Goal: Task Accomplishment & Management: Complete application form

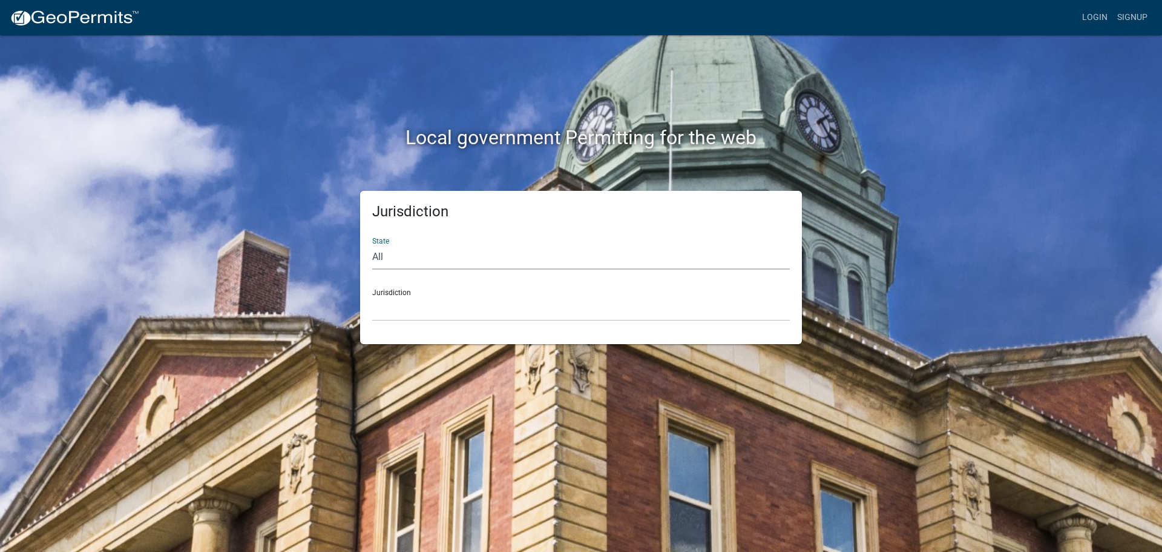
click at [378, 251] on select "All [US_STATE] [US_STATE] [US_STATE] [US_STATE] [US_STATE] [US_STATE] [US_STATE…" at bounding box center [581, 257] width 418 height 25
select select "[US_STATE]"
click at [372, 245] on select "All [US_STATE] [US_STATE] [US_STATE] [US_STATE] [US_STATE] [US_STATE] [US_STATE…" at bounding box center [581, 257] width 418 height 25
click at [403, 303] on select "City of [GEOGRAPHIC_DATA], [US_STATE] City of [GEOGRAPHIC_DATA], [US_STATE] Cit…" at bounding box center [581, 308] width 418 height 25
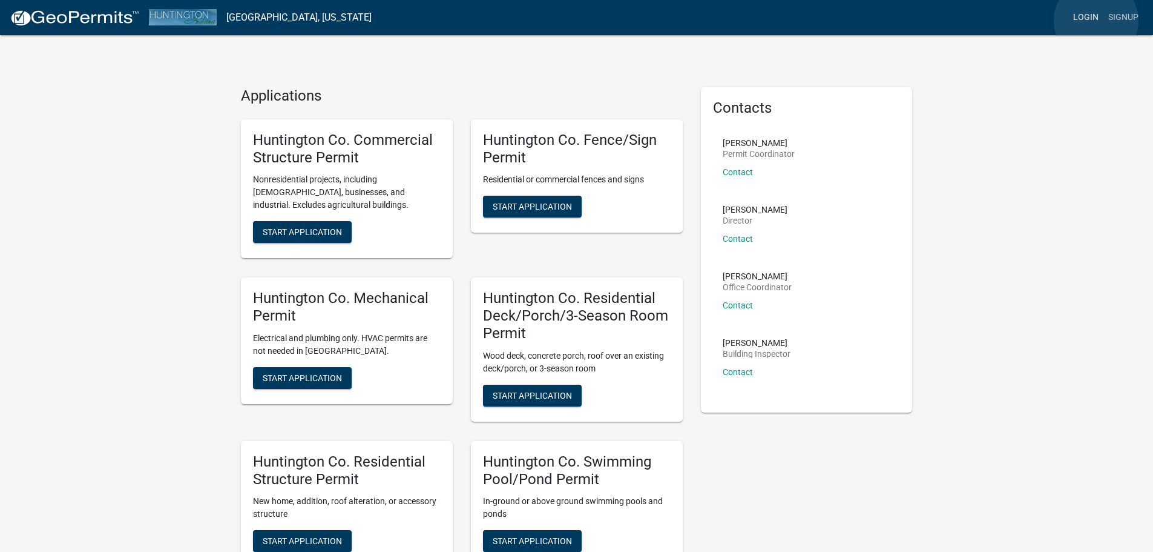
click at [1096, 21] on link "Login" at bounding box center [1086, 17] width 35 height 23
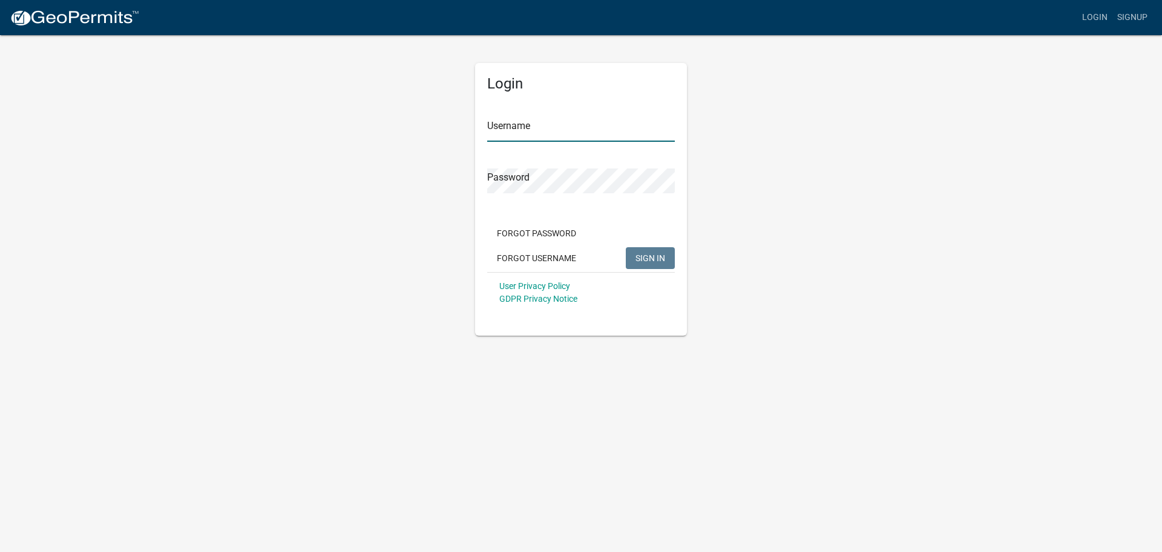
type input "Young Electric Inc"
click at [635, 256] on button "SIGN IN" at bounding box center [650, 258] width 49 height 22
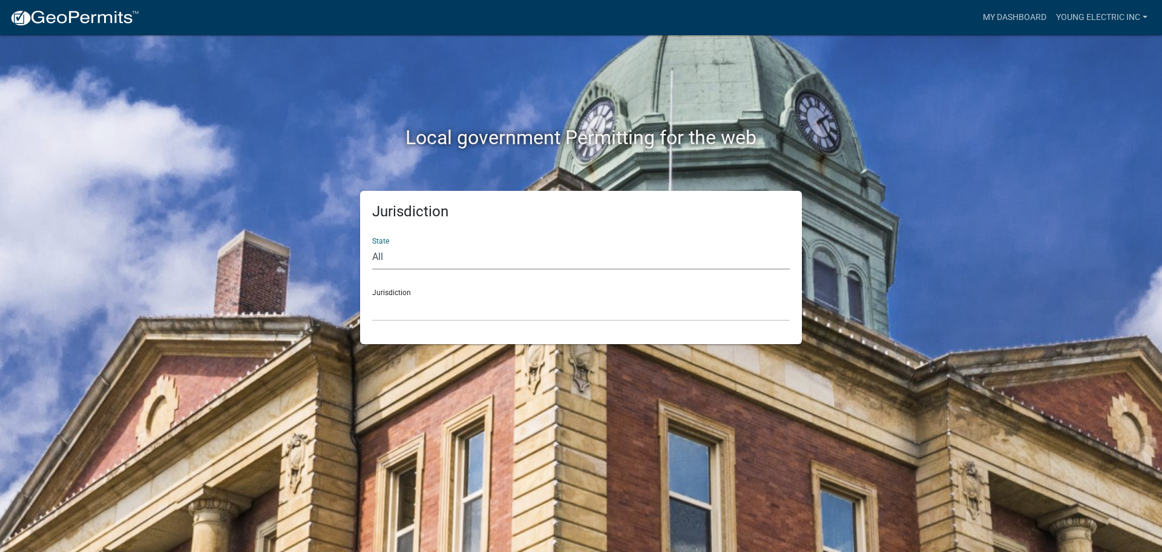
click at [635, 256] on select "All [US_STATE] [US_STATE] [US_STATE] [US_STATE] [US_STATE] [US_STATE] [US_STATE…" at bounding box center [581, 257] width 418 height 25
select select "[US_STATE]"
click at [372, 245] on select "All [US_STATE] [US_STATE] [US_STATE] [US_STATE] [US_STATE] [US_STATE] [US_STATE…" at bounding box center [581, 257] width 418 height 25
click at [553, 309] on select "City of [GEOGRAPHIC_DATA], [US_STATE] City of [GEOGRAPHIC_DATA], [US_STATE] Cit…" at bounding box center [581, 308] width 418 height 25
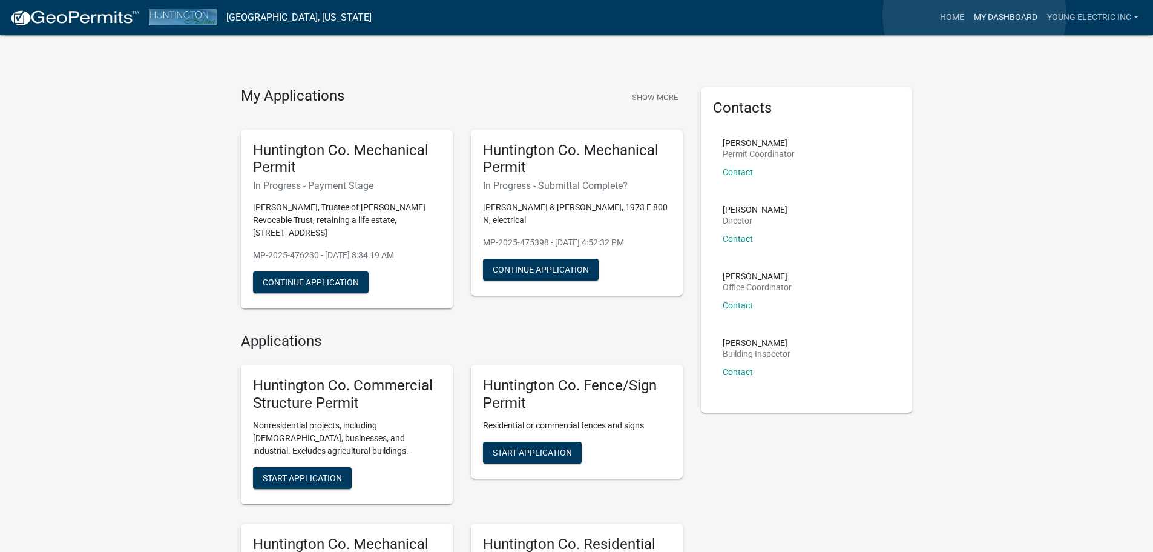
click at [975, 15] on link "My Dashboard" at bounding box center [1005, 17] width 73 height 23
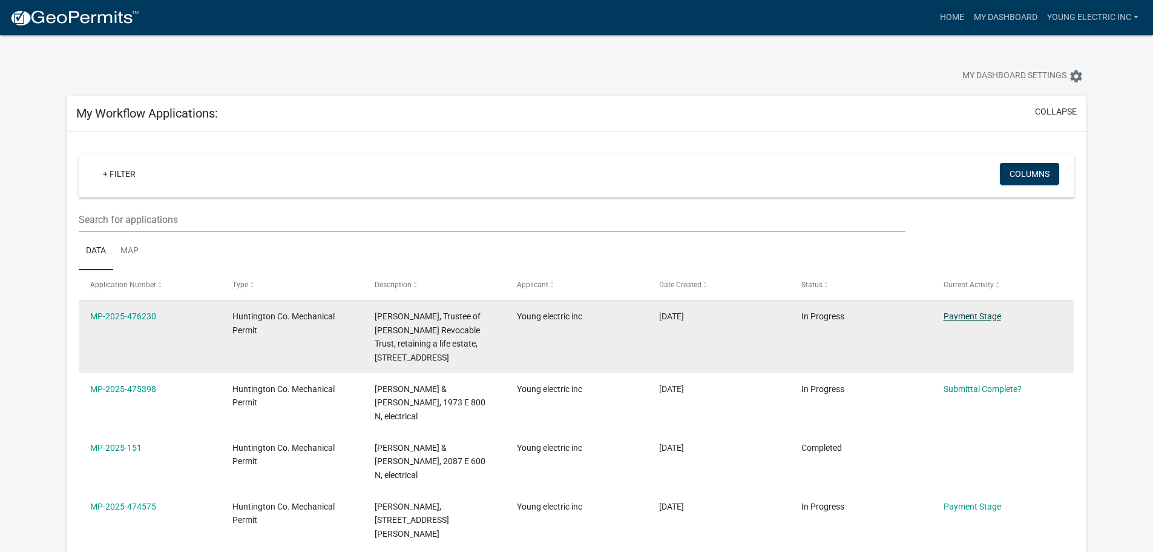
click at [980, 311] on link "Payment Stage" at bounding box center [973, 316] width 58 height 10
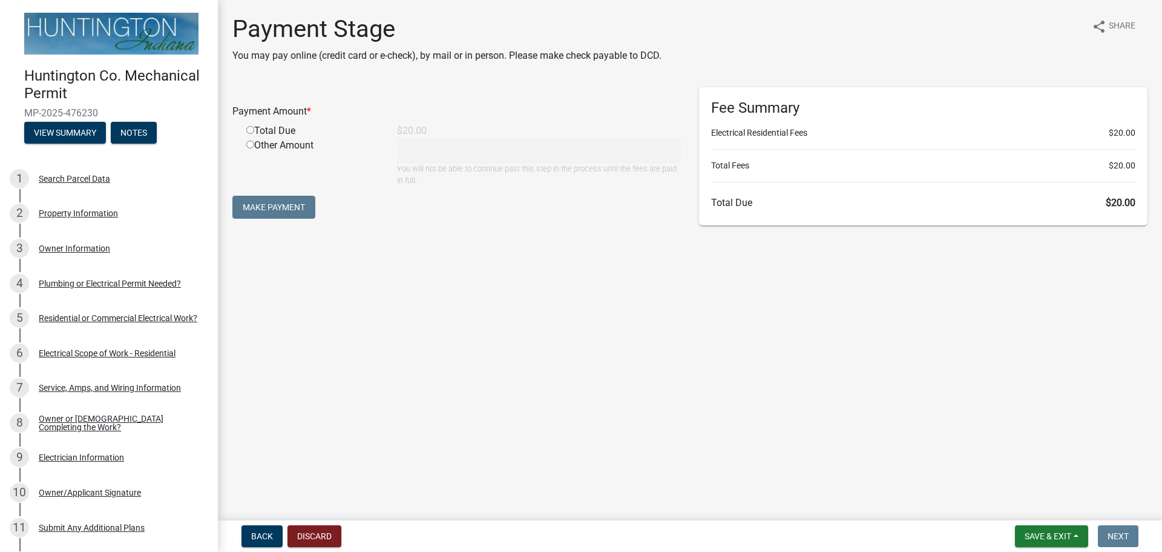
click at [249, 136] on div "Total Due" at bounding box center [312, 131] width 151 height 15
click at [249, 131] on input "radio" at bounding box center [250, 130] width 8 height 8
radio input "true"
type input "20"
click at [295, 207] on button "Make Payment" at bounding box center [273, 207] width 83 height 23
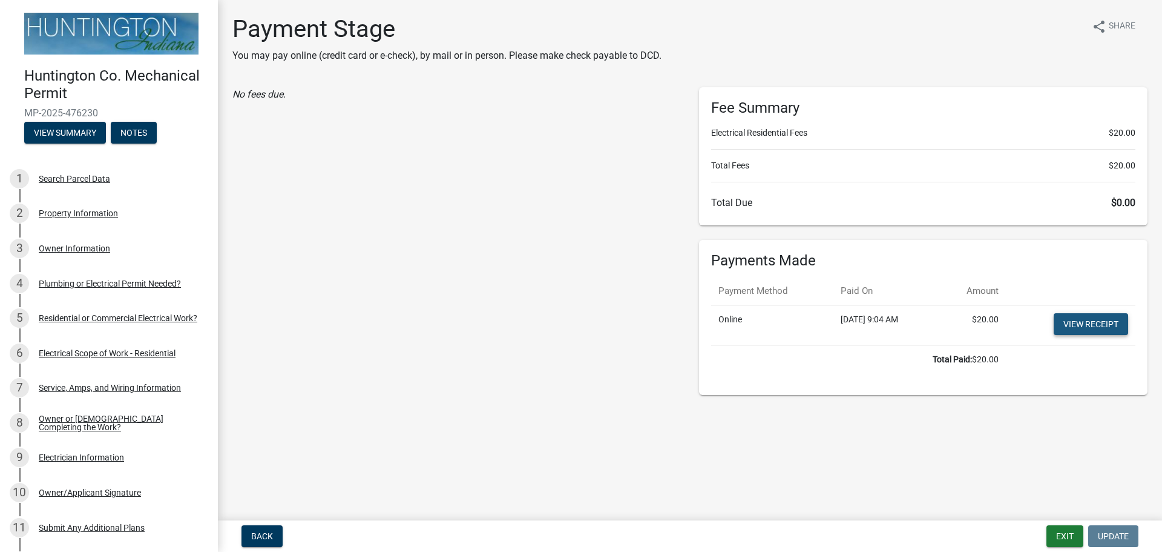
click at [1084, 329] on link "View receipt" at bounding box center [1091, 324] width 74 height 22
click at [1056, 532] on button "Exit" at bounding box center [1065, 536] width 37 height 22
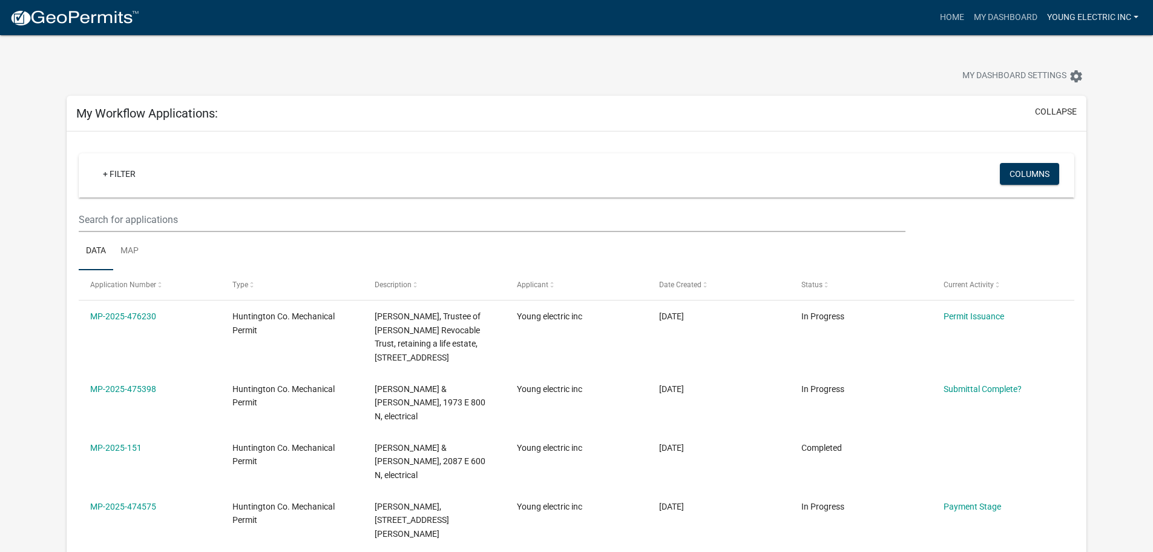
click at [1139, 16] on link "Young electric inc" at bounding box center [1093, 17] width 101 height 23
click at [1073, 92] on link "Logout" at bounding box center [1095, 88] width 97 height 29
